Goal: Transaction & Acquisition: Subscribe to service/newsletter

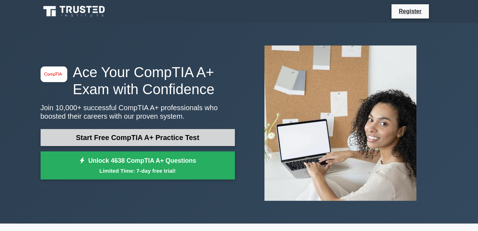
click at [162, 144] on link "Start Free CompTIA A+ Practice Test" at bounding box center [138, 137] width 194 height 17
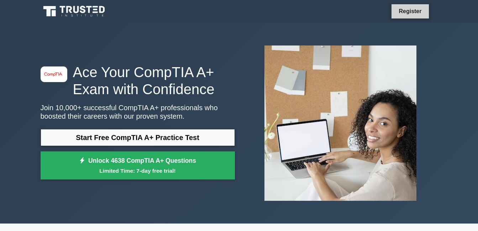
click at [403, 12] on link "Register" at bounding box center [409, 11] width 31 height 9
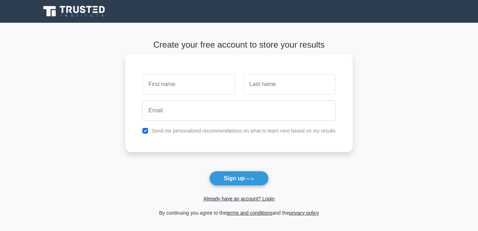
click at [183, 86] on input "text" at bounding box center [188, 84] width 92 height 21
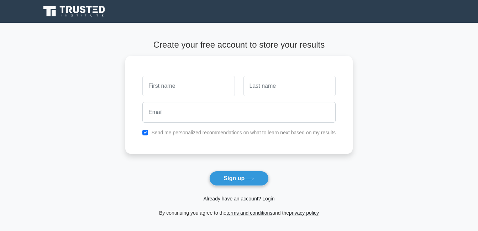
click at [248, 201] on link "Already have an account? Login" at bounding box center [238, 199] width 71 height 6
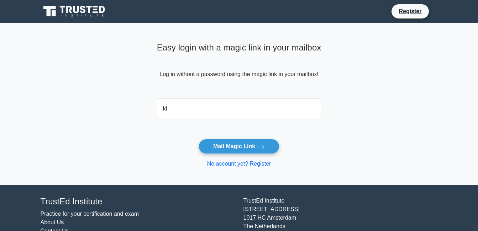
type input "k"
type input "[EMAIL_ADDRESS][DOMAIN_NAME]"
click at [199, 139] on button "Mail Magic Link" at bounding box center [239, 146] width 81 height 15
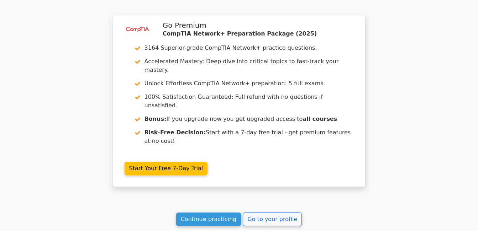
scroll to position [614, 0]
